Goal: Browse casually

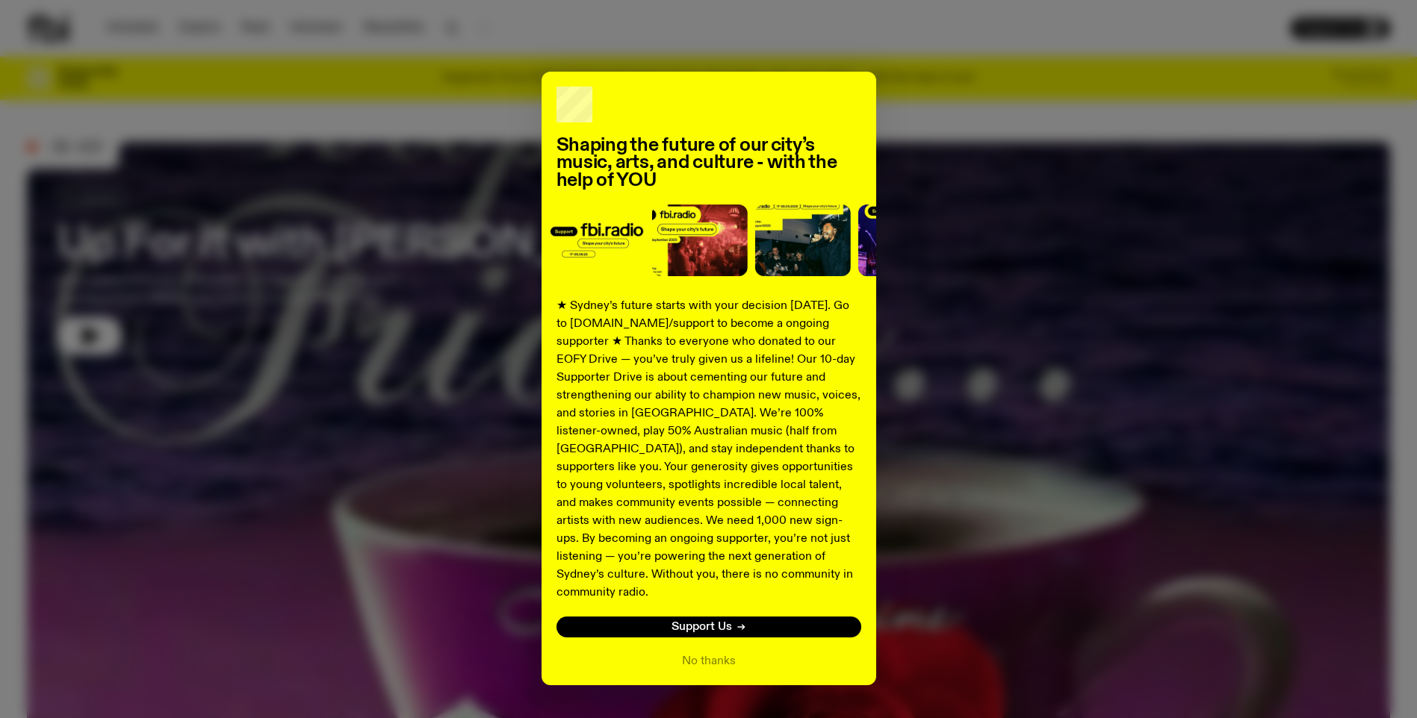
click at [88, 338] on div "Shaping the future of our city’s music, arts, and culture - with the help of YO…" at bounding box center [708, 379] width 1363 height 614
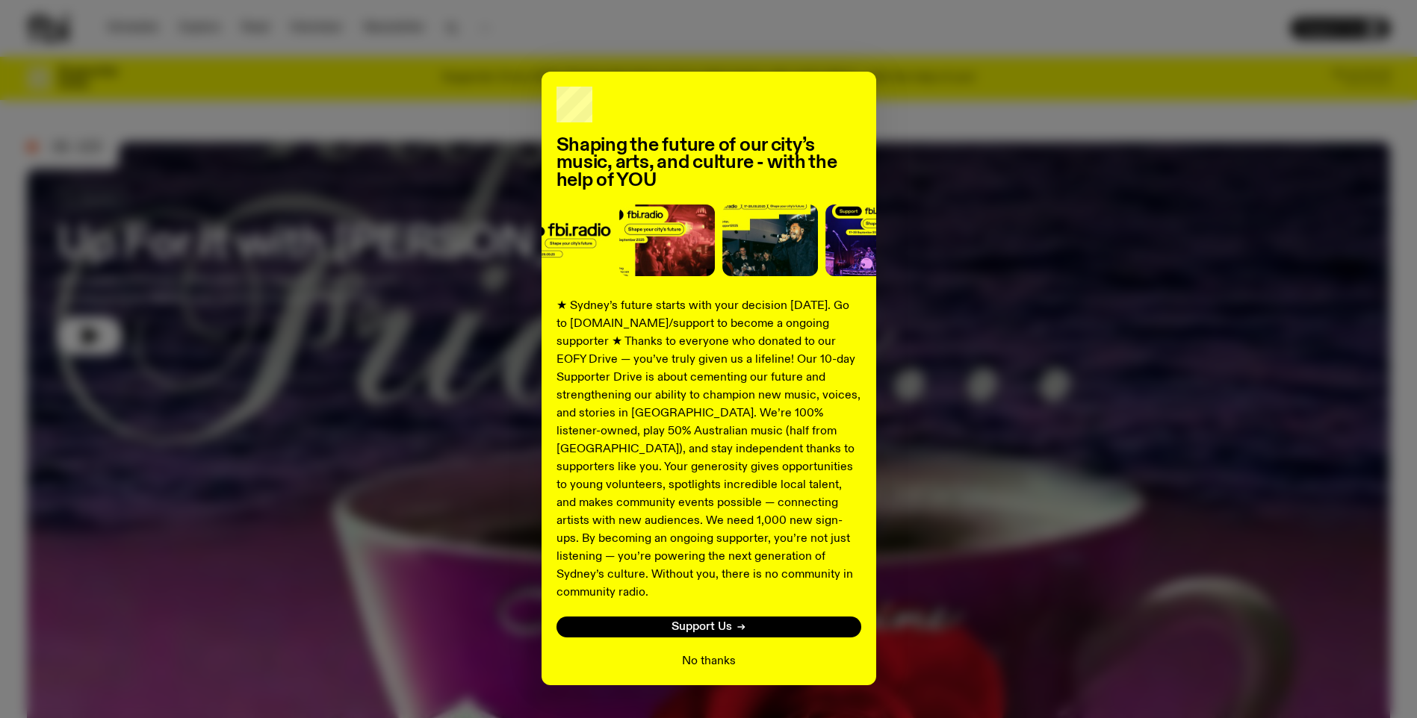
click at [698, 653] on button "No thanks" at bounding box center [709, 662] width 54 height 18
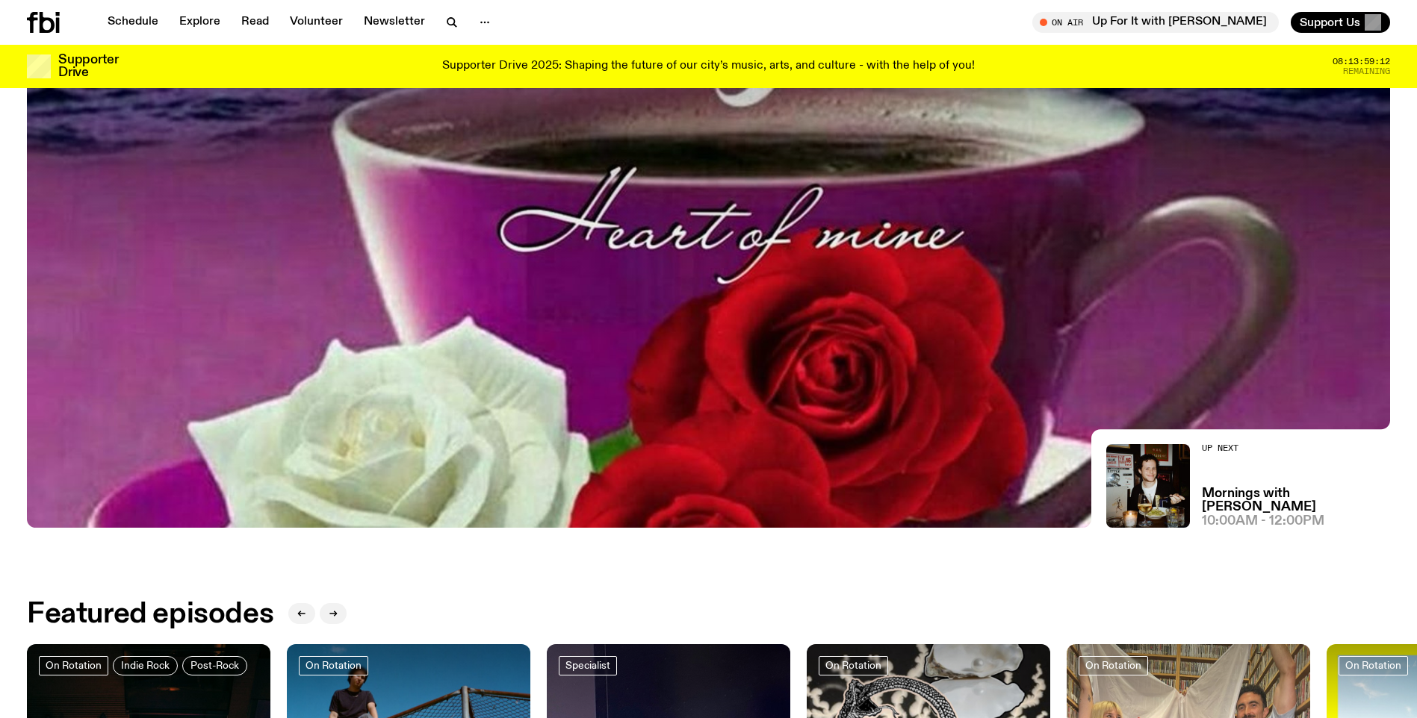
scroll to position [361, 0]
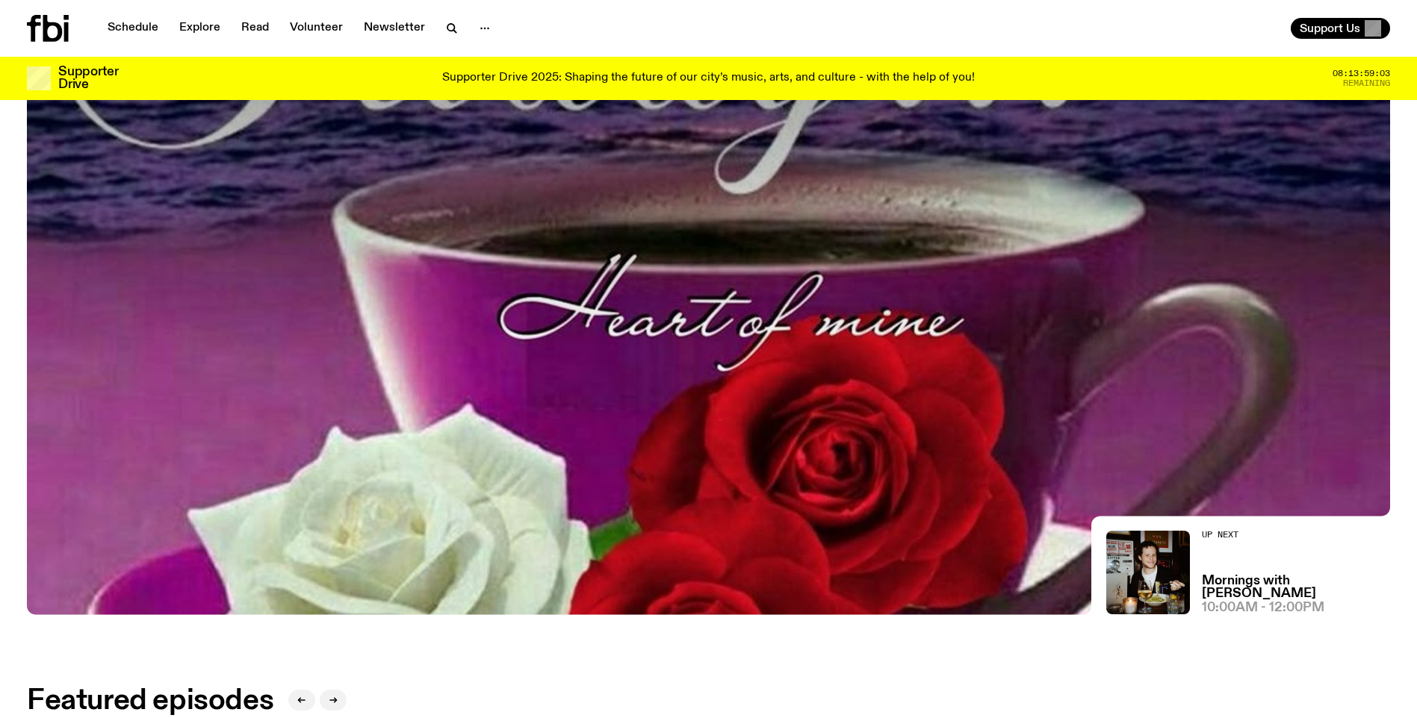
scroll to position [0, 0]
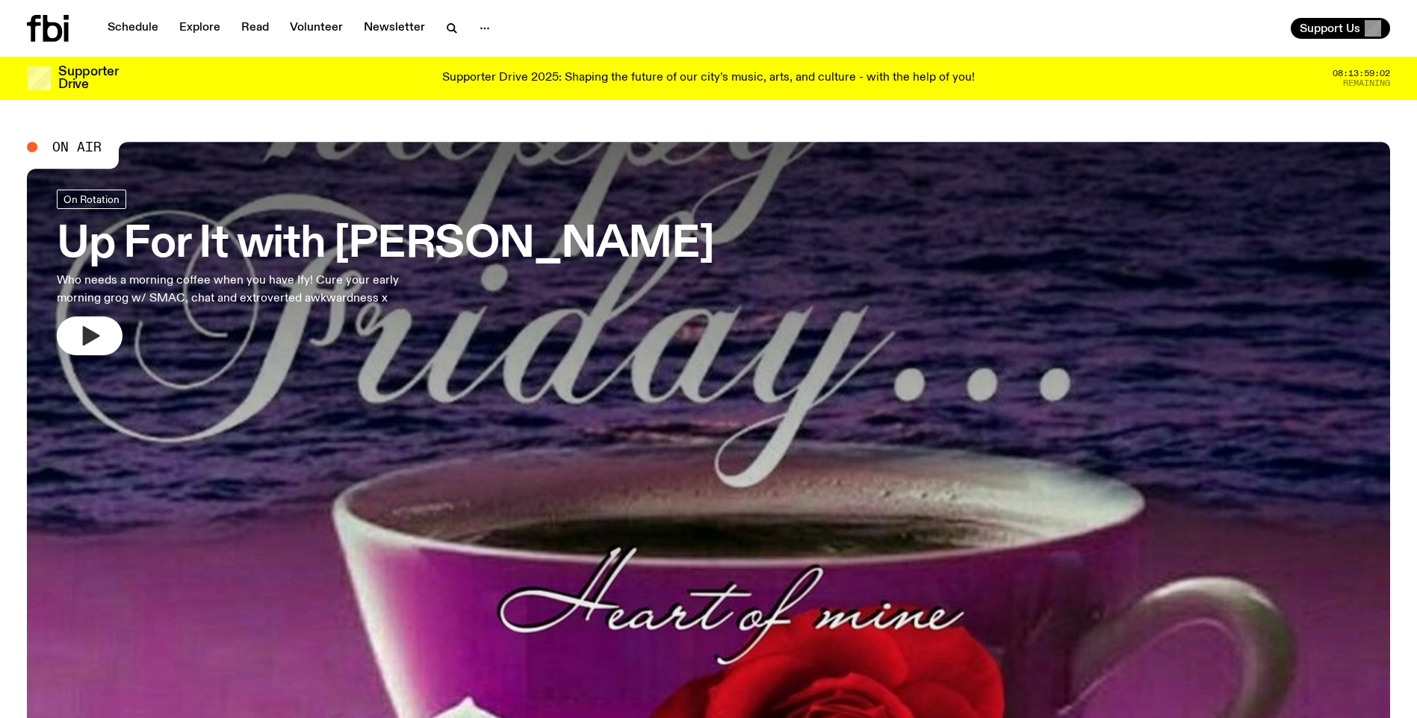
click at [72, 326] on button "button" at bounding box center [90, 336] width 66 height 39
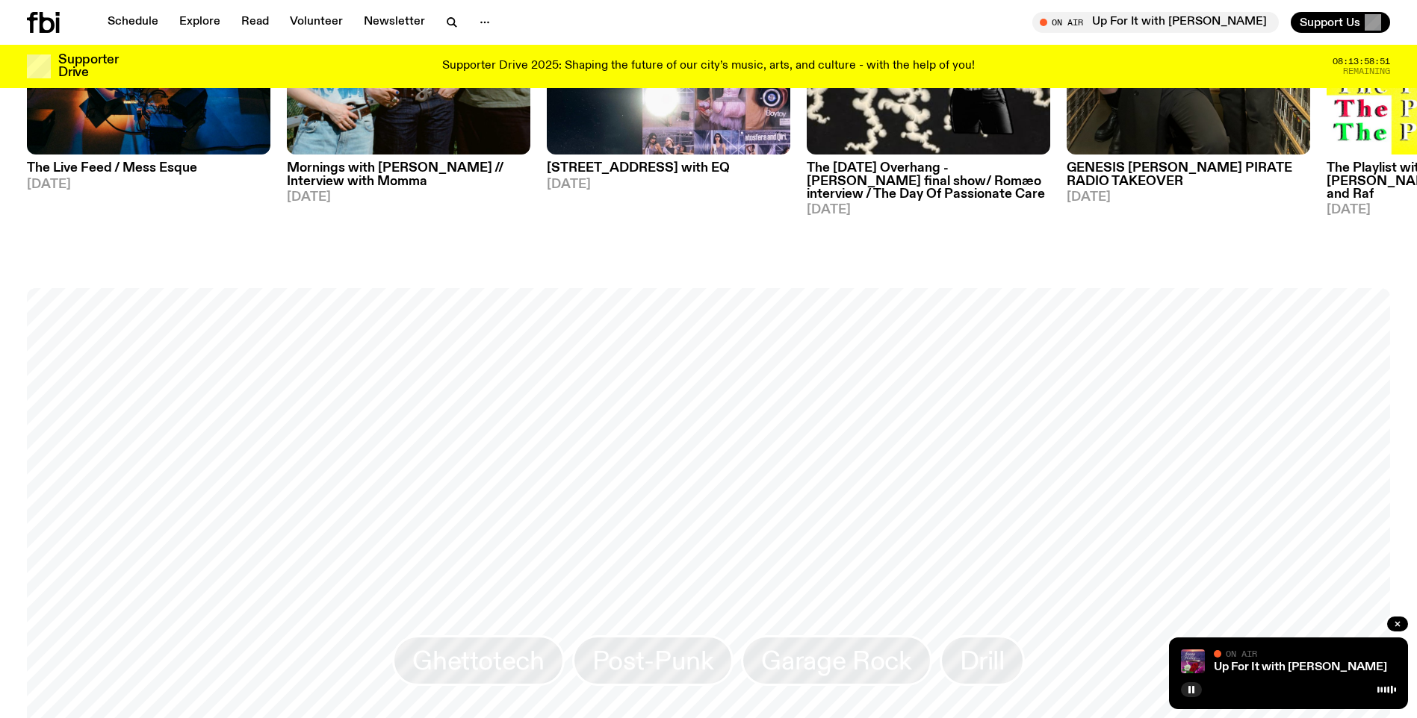
scroll to position [1482, 0]
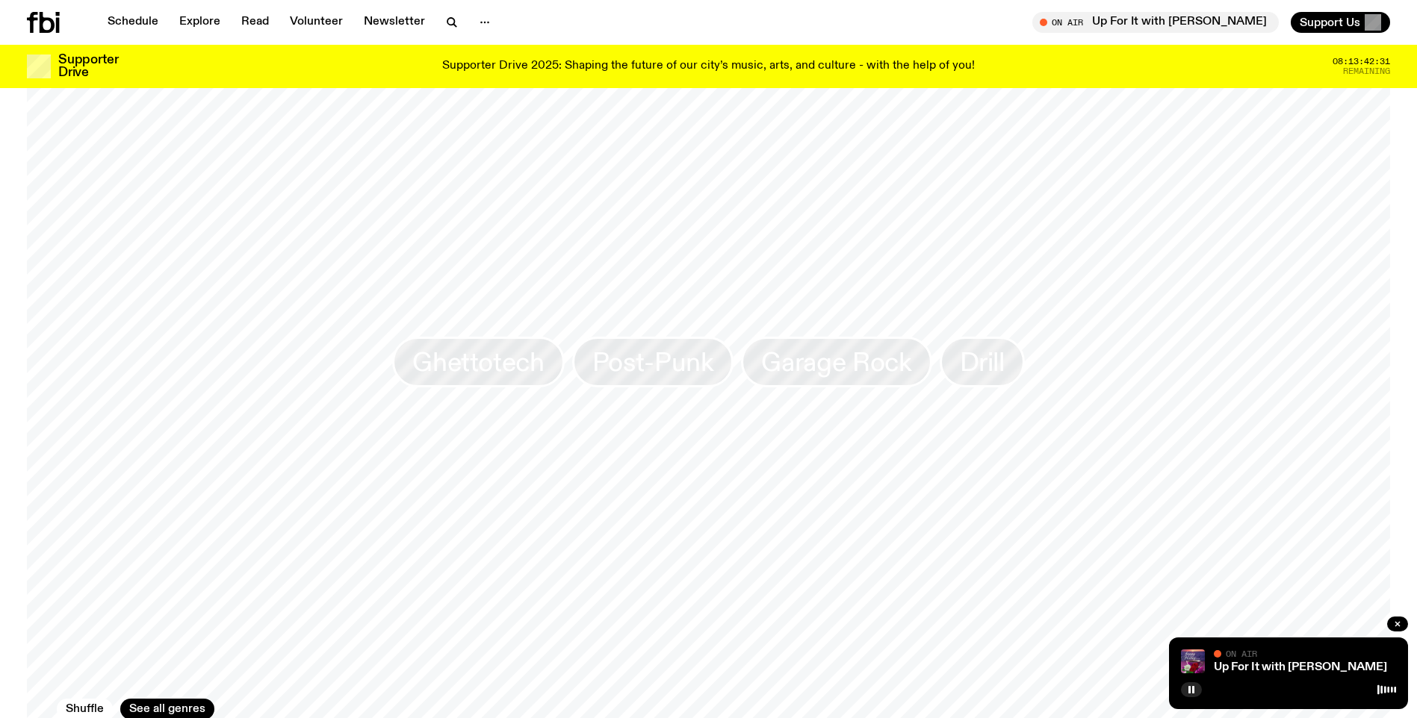
click at [1187, 689] on icon "button" at bounding box center [1191, 690] width 9 height 9
click at [1188, 692] on icon "button" at bounding box center [1191, 689] width 7 height 7
click at [1188, 692] on rect "button" at bounding box center [1189, 689] width 2 height 7
click at [1186, 689] on button "button" at bounding box center [1191, 690] width 21 height 15
